Goal: Transaction & Acquisition: Purchase product/service

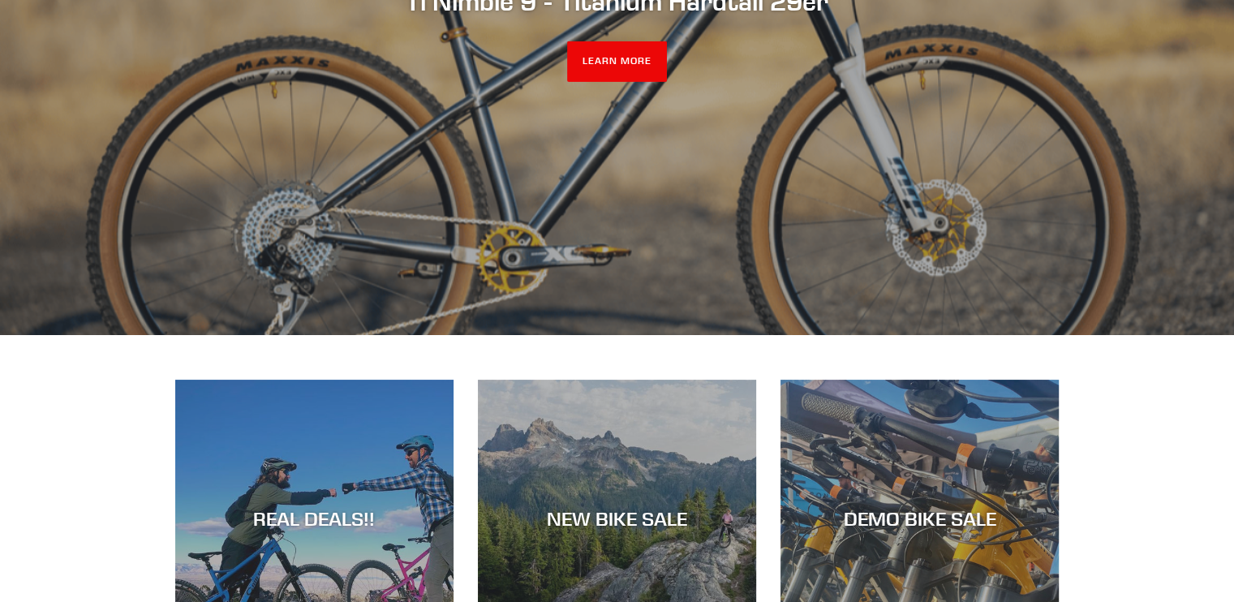
scroll to position [243, 0]
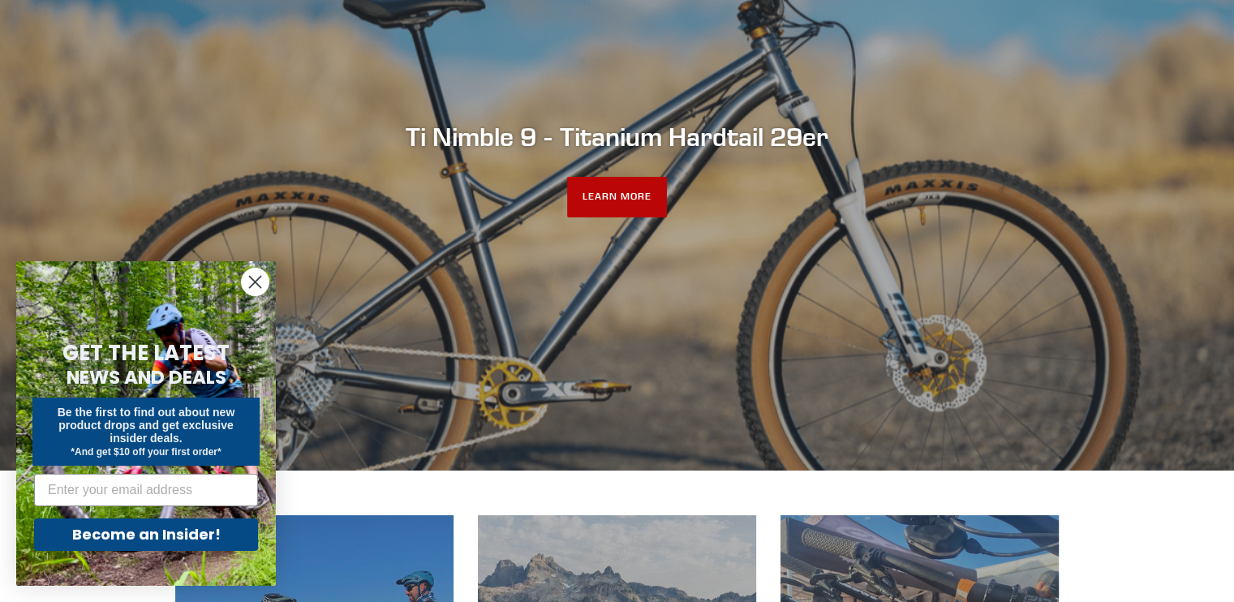
click at [600, 200] on link "LEARN MORE" at bounding box center [617, 197] width 100 height 41
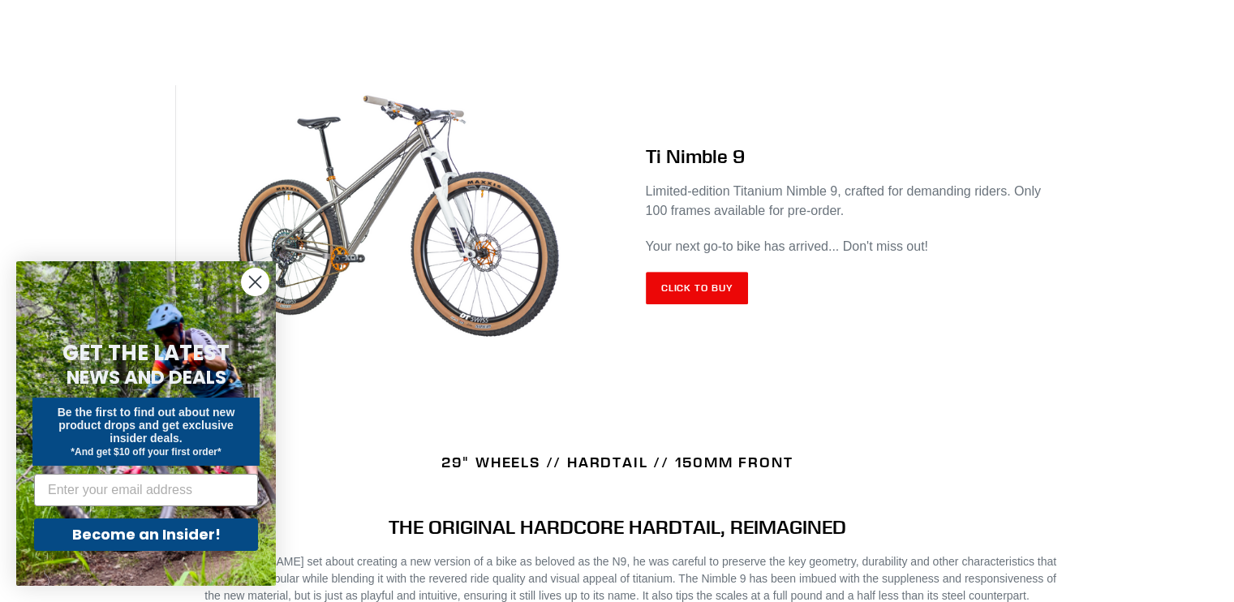
scroll to position [730, 0]
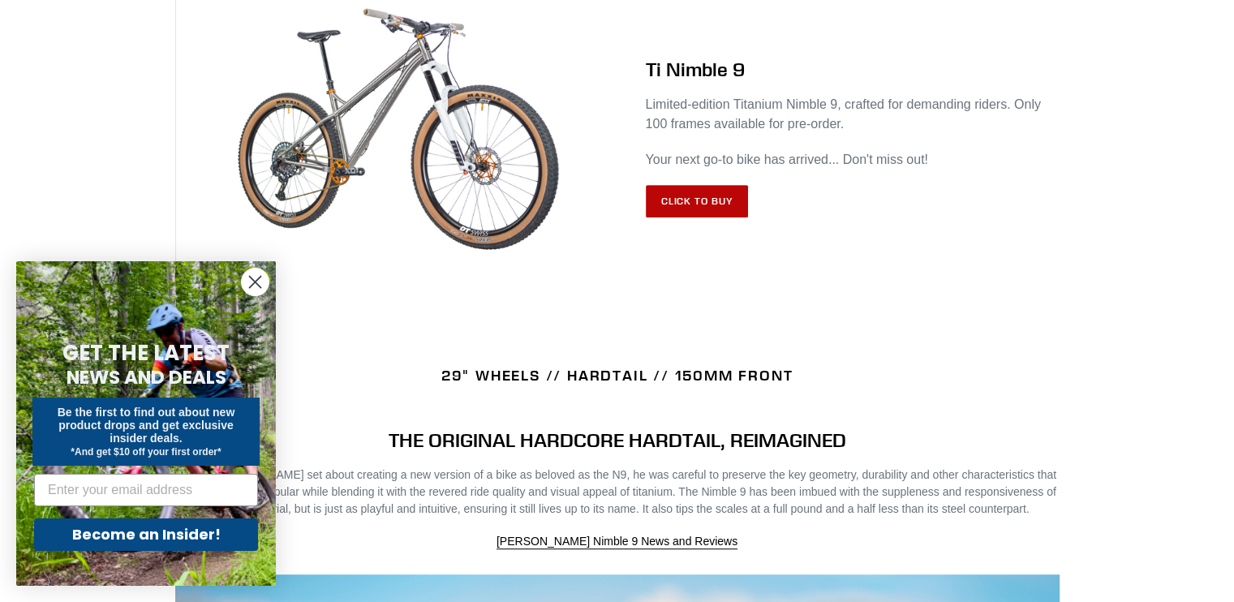
click at [693, 207] on link "Click to Buy" at bounding box center [697, 201] width 103 height 32
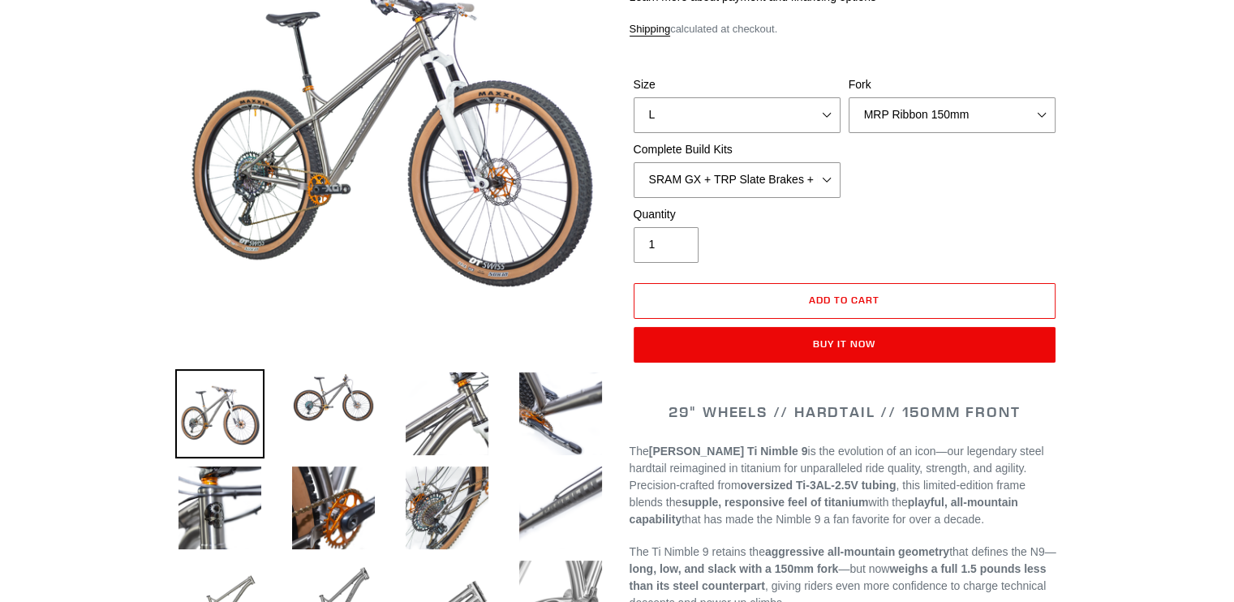
select select "highest-rating"
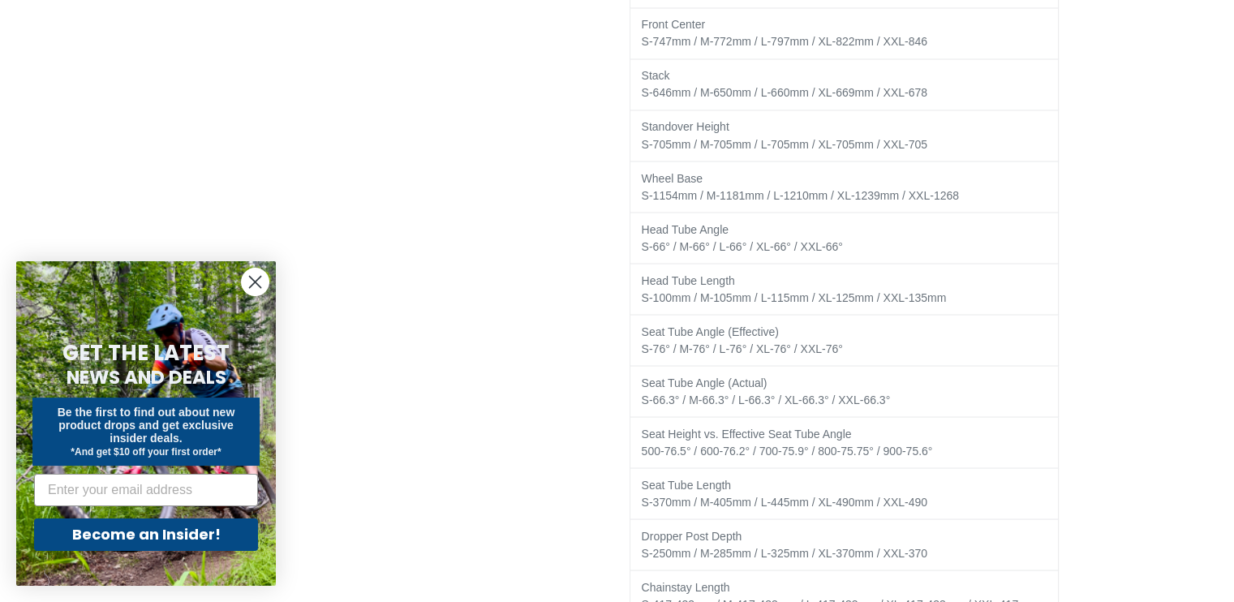
scroll to position [2758, 0]
